Goal: Information Seeking & Learning: Learn about a topic

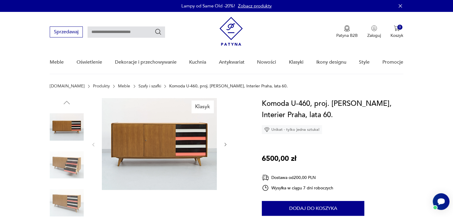
scroll to position [149, 0]
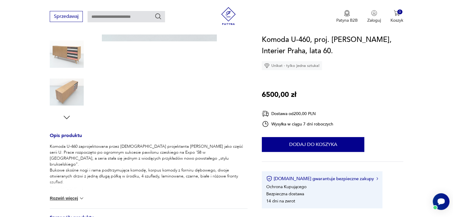
click at [62, 199] on button "Rozwiń więcej" at bounding box center [67, 199] width 35 height 6
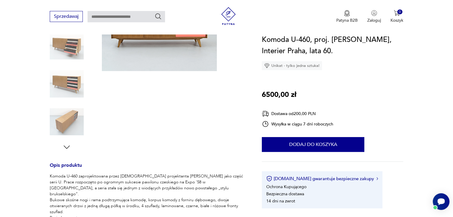
scroll to position [209, 0]
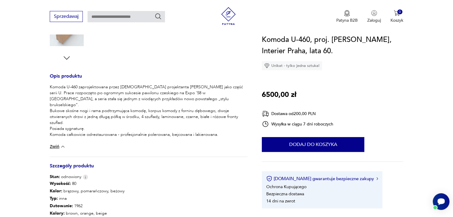
click at [49, 87] on section "Klasyk Opis produktu Komoda U-460 zaprojektowana przez czeskiego projektanta Ji…" at bounding box center [226, 92] width 453 height 405
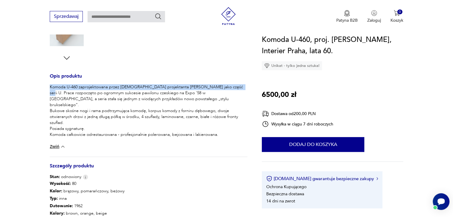
drag, startPoint x: 50, startPoint y: 85, endPoint x: 226, endPoint y: 85, distance: 175.8
click at [226, 85] on p "Komoda U-460 zaprojektowana przez czeskiego projektanta Jiříego Jirouteka jako …" at bounding box center [149, 114] width 198 height 60
copy p "Komoda U-460 zaprojektowana przez czeskiego projektanta Jiříego Jirouteka jako …"
click at [301, 99] on div "Komoda U-460, proj. J. Jiroutek, Interier Praha, lata 60. Unikat - tylko jedna …" at bounding box center [332, 121] width 141 height 175
drag, startPoint x: 79, startPoint y: 86, endPoint x: 226, endPoint y: 84, distance: 146.9
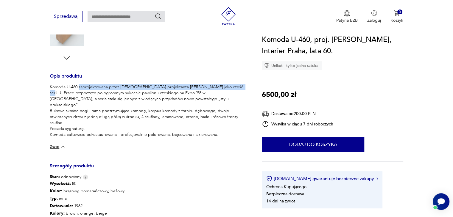
click at [226, 84] on p "Komoda U-460 zaprojektowana przez czeskiego projektanta Jiříego Jirouteka jako …" at bounding box center [149, 114] width 198 height 60
copy p "zaprojektowana przez czeskiego projektanta Jiříego Jirouteka jako część serii U."
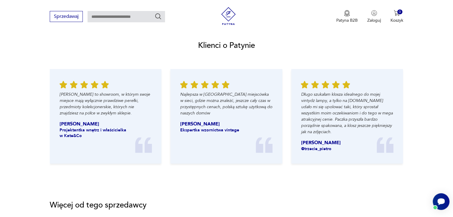
scroll to position [804, 0]
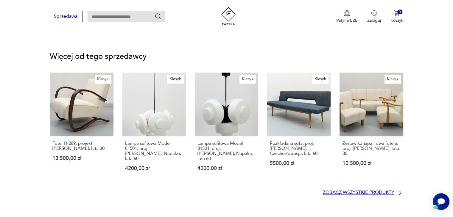
click at [381, 191] on p "Zobacz wszystkie produkty" at bounding box center [358, 193] width 71 height 4
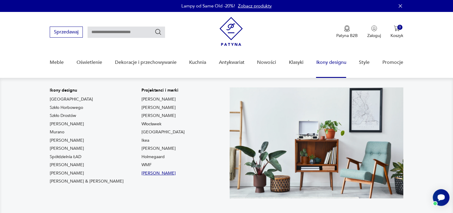
click at [141, 173] on link "Rosenthal" at bounding box center [158, 173] width 34 height 6
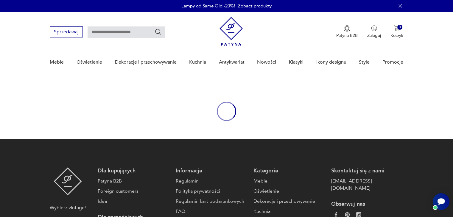
type input "*********"
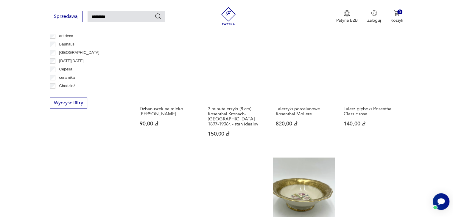
scroll to position [89, 0]
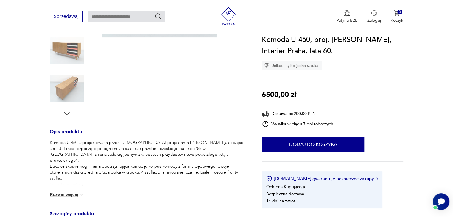
scroll to position [63, 0]
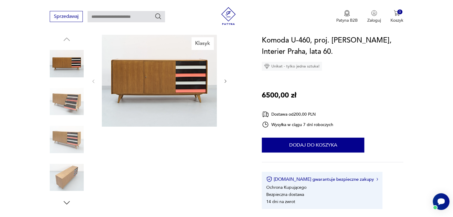
click at [165, 81] on img at bounding box center [159, 81] width 115 height 92
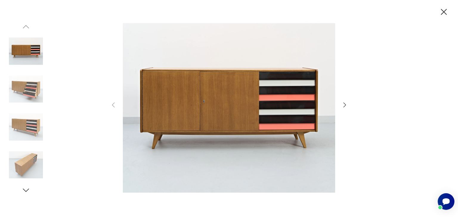
click at [344, 105] on icon "button" at bounding box center [344, 105] width 7 height 7
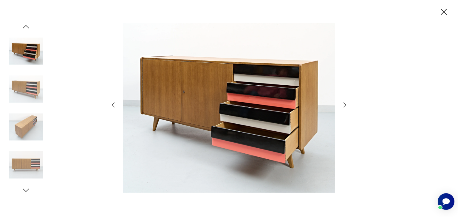
click at [344, 105] on icon "button" at bounding box center [344, 105] width 7 height 7
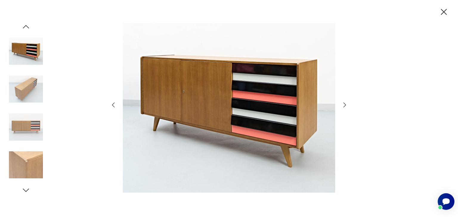
click at [344, 105] on icon "button" at bounding box center [344, 105] width 7 height 7
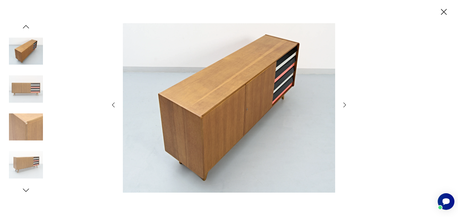
click at [344, 105] on icon "button" at bounding box center [344, 105] width 7 height 7
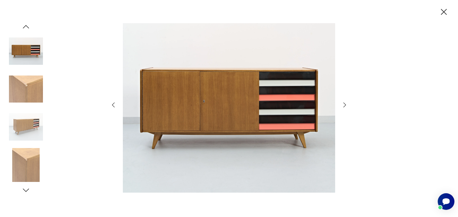
click at [344, 105] on icon "button" at bounding box center [344, 105] width 7 height 7
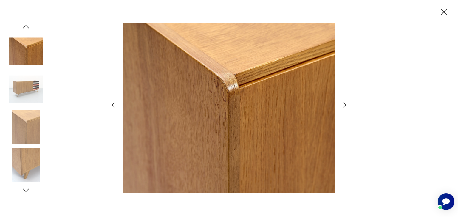
click at [344, 105] on icon "button" at bounding box center [344, 105] width 7 height 7
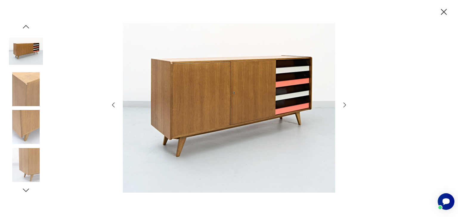
click at [344, 105] on icon "button" at bounding box center [344, 105] width 7 height 7
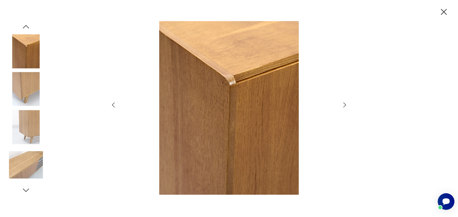
click at [344, 105] on icon "button" at bounding box center [344, 105] width 7 height 7
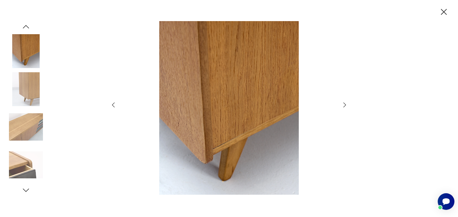
click at [444, 11] on icon "button" at bounding box center [444, 12] width 6 height 6
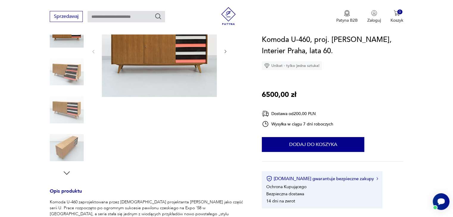
scroll to position [183, 0]
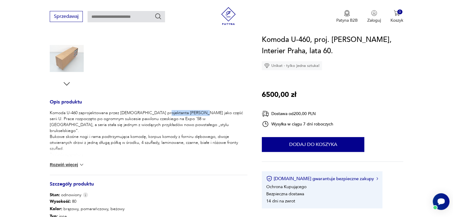
drag, startPoint x: 160, startPoint y: 112, endPoint x: 191, endPoint y: 112, distance: 31.3
click at [191, 112] on p "Komoda U-460 zaprojektowana przez czeskiego projektanta Jiříego Jirouteka jako …" at bounding box center [149, 140] width 198 height 60
copy p "Jiříego Jirouteka"
